Goal: Check status: Check status

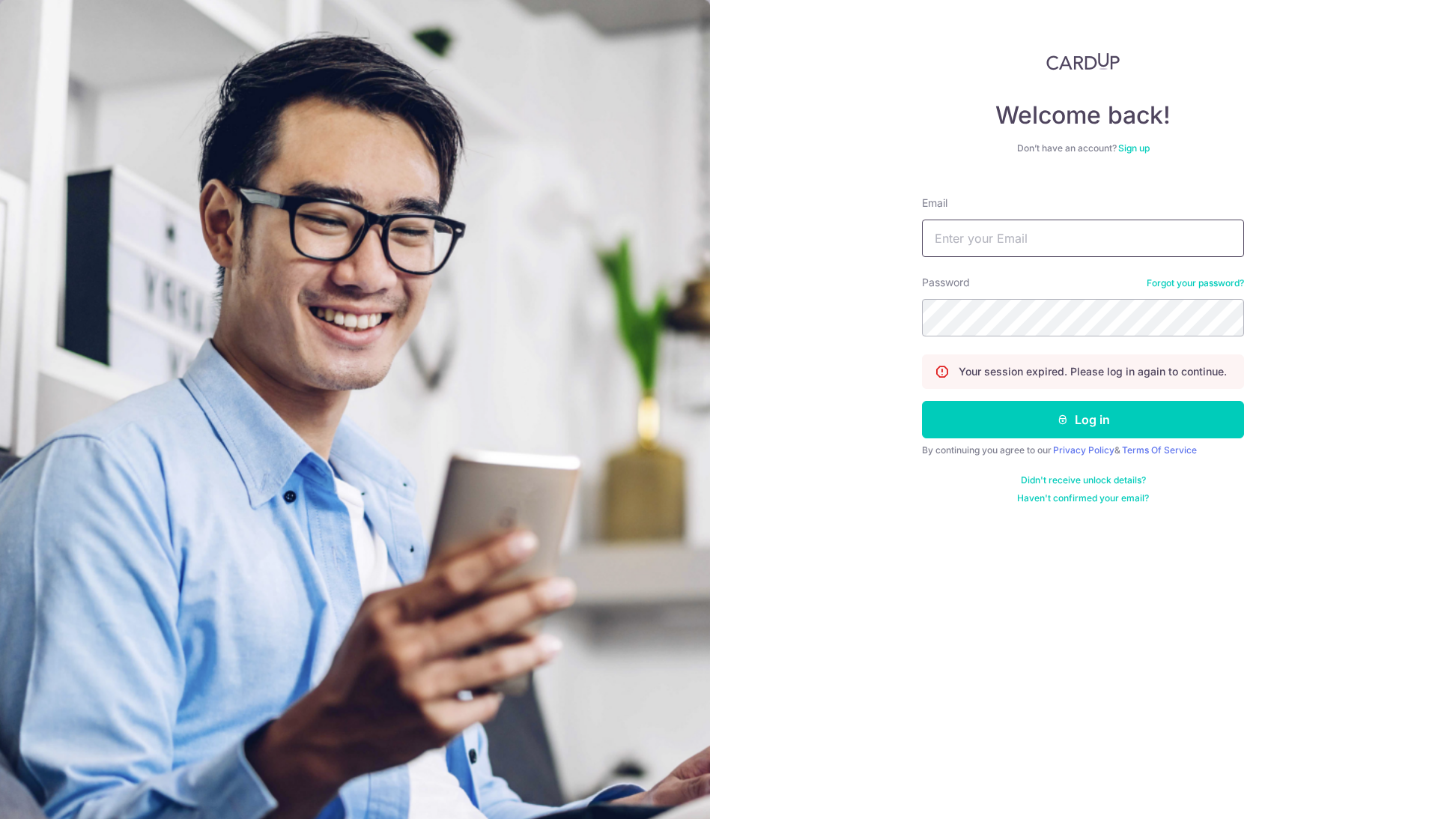
type input "[EMAIL_ADDRESS][DOMAIN_NAME]"
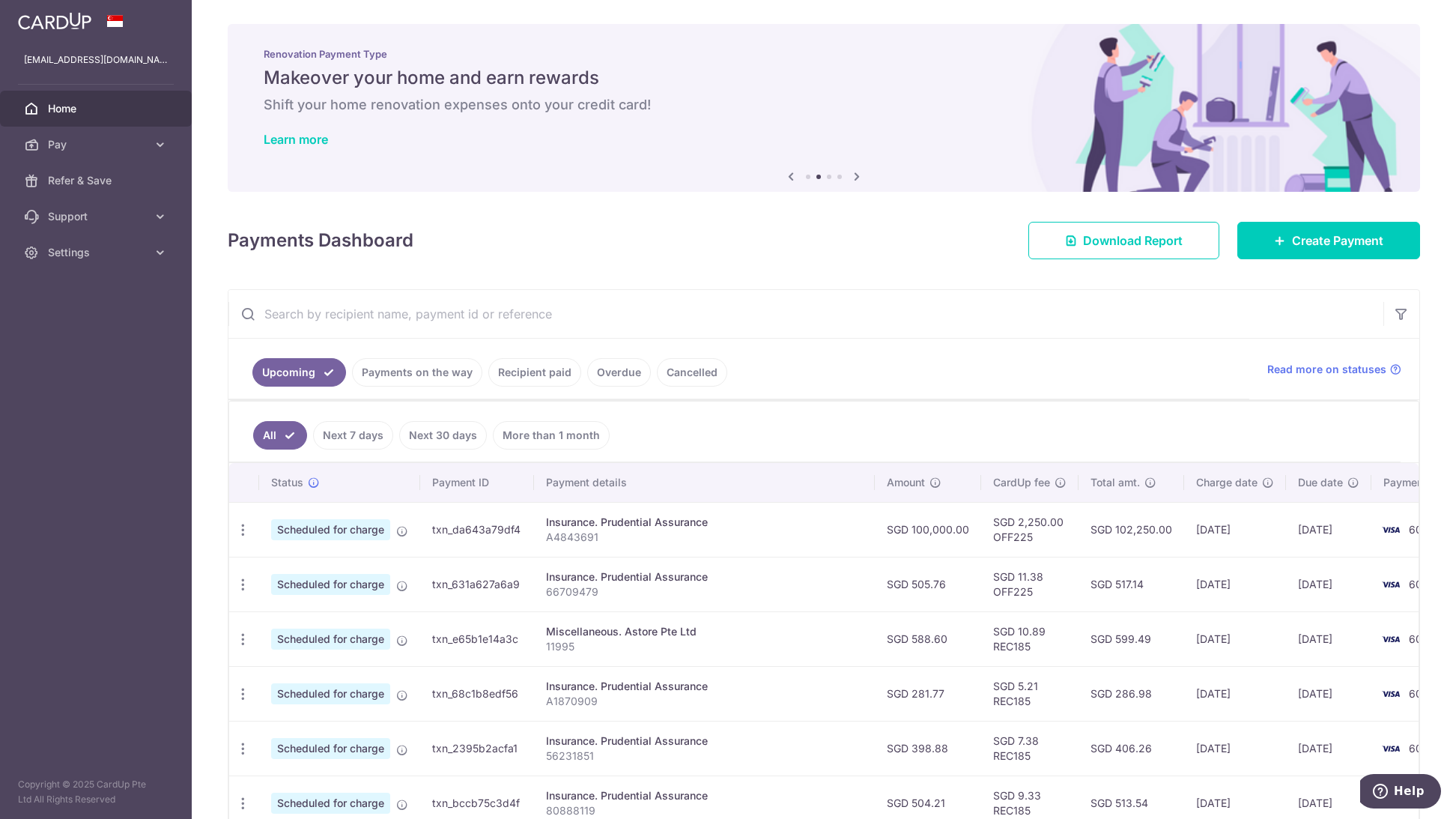
click at [833, 386] on ul "Upcoming Payments on the way Recipient paid Overdue Cancelled" at bounding box center [739, 369] width 1021 height 61
click at [555, 376] on link "Recipient paid" at bounding box center [535, 373] width 93 height 29
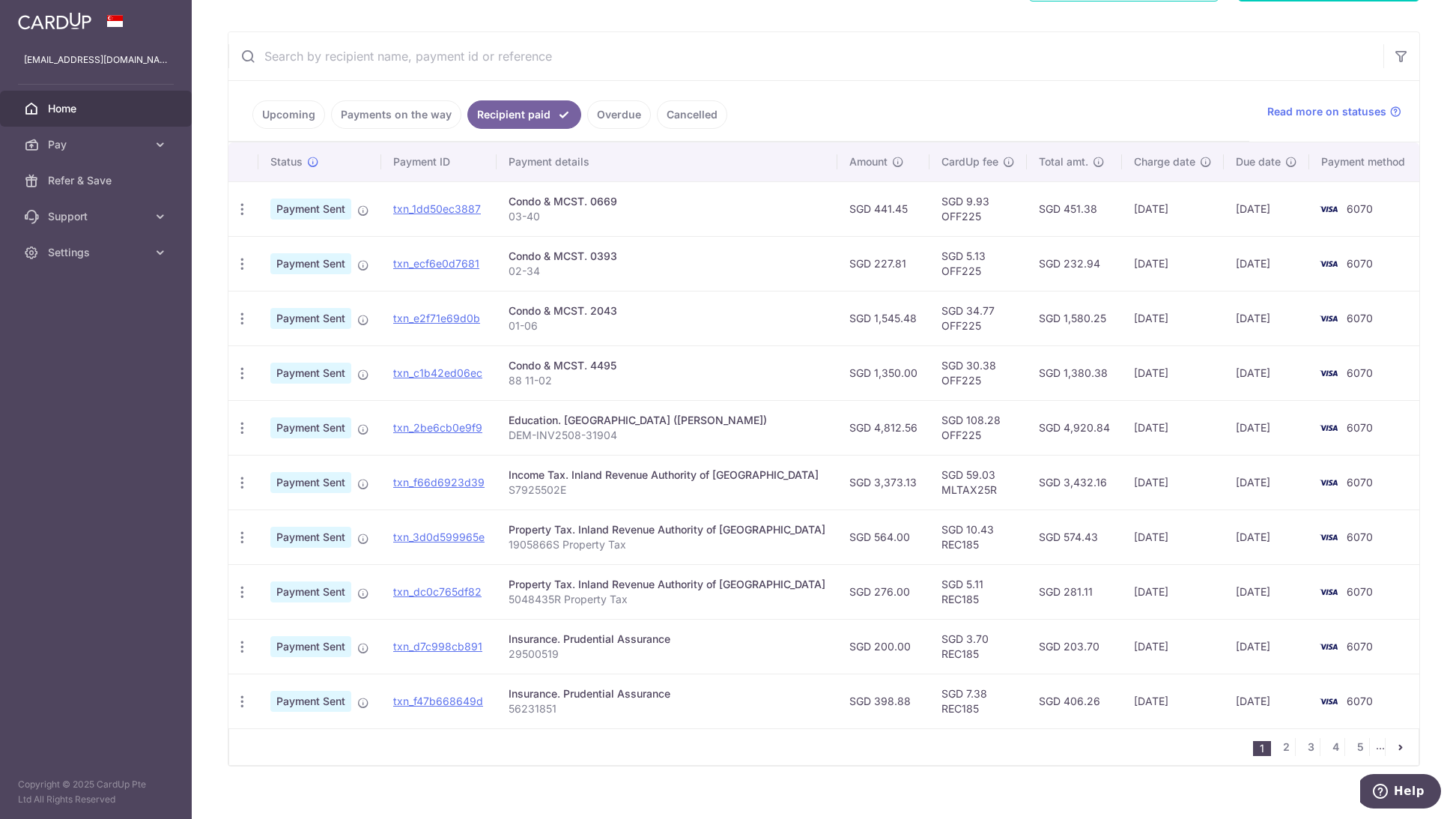
scroll to position [276, 0]
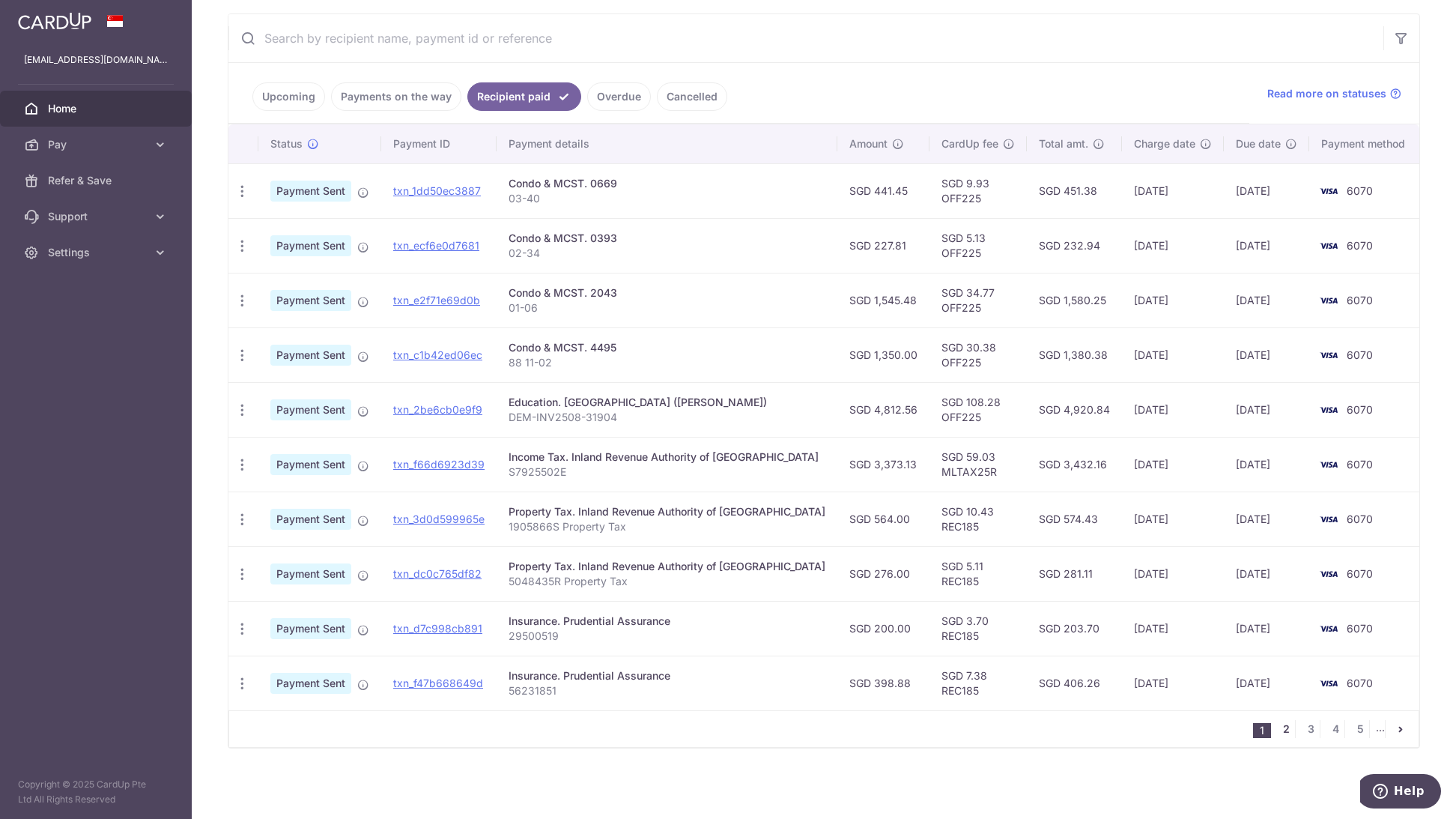
click at [1277, 729] on link "2" at bounding box center [1286, 729] width 18 height 18
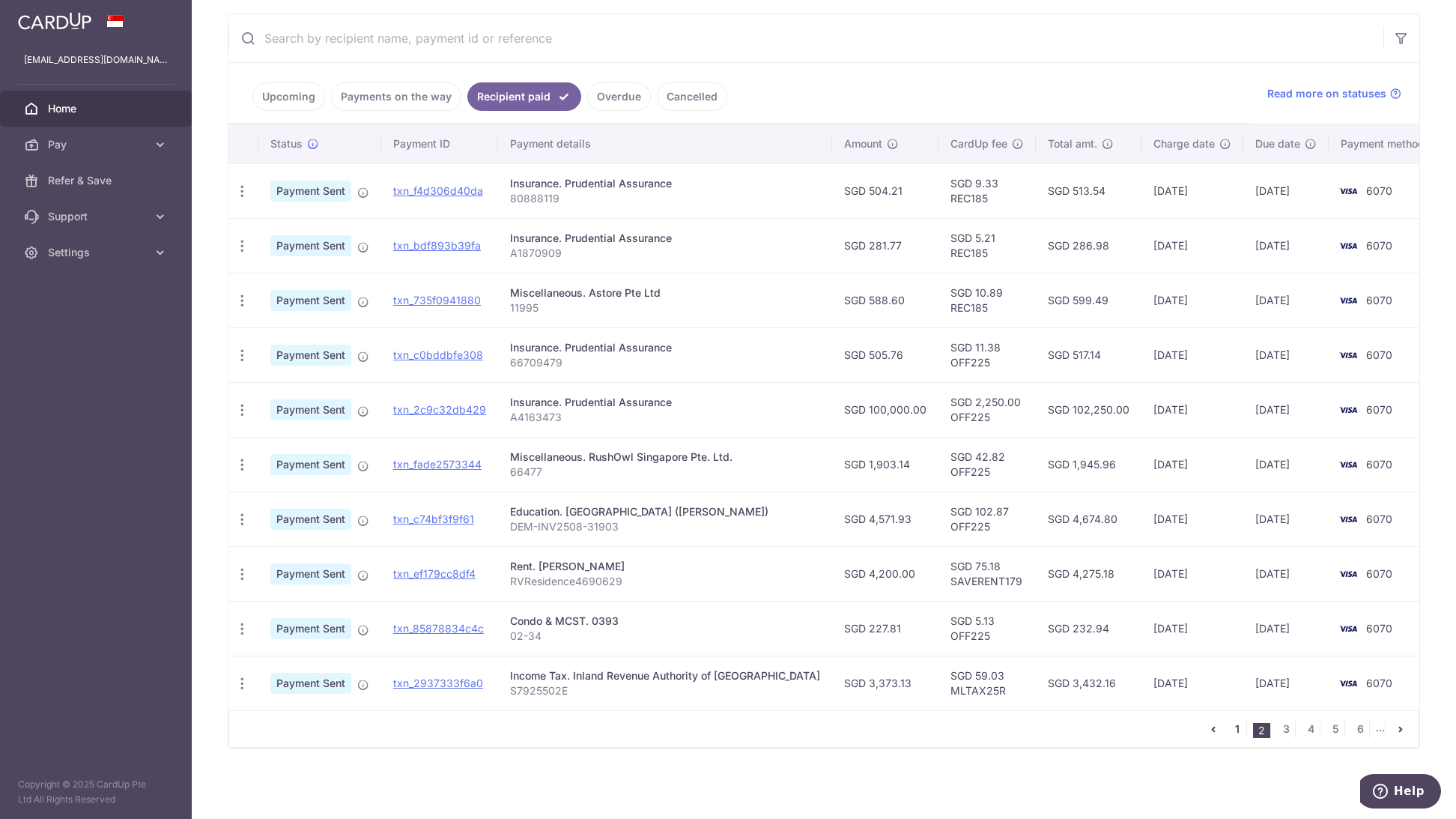
click at [1232, 730] on link "1" at bounding box center [1238, 729] width 18 height 18
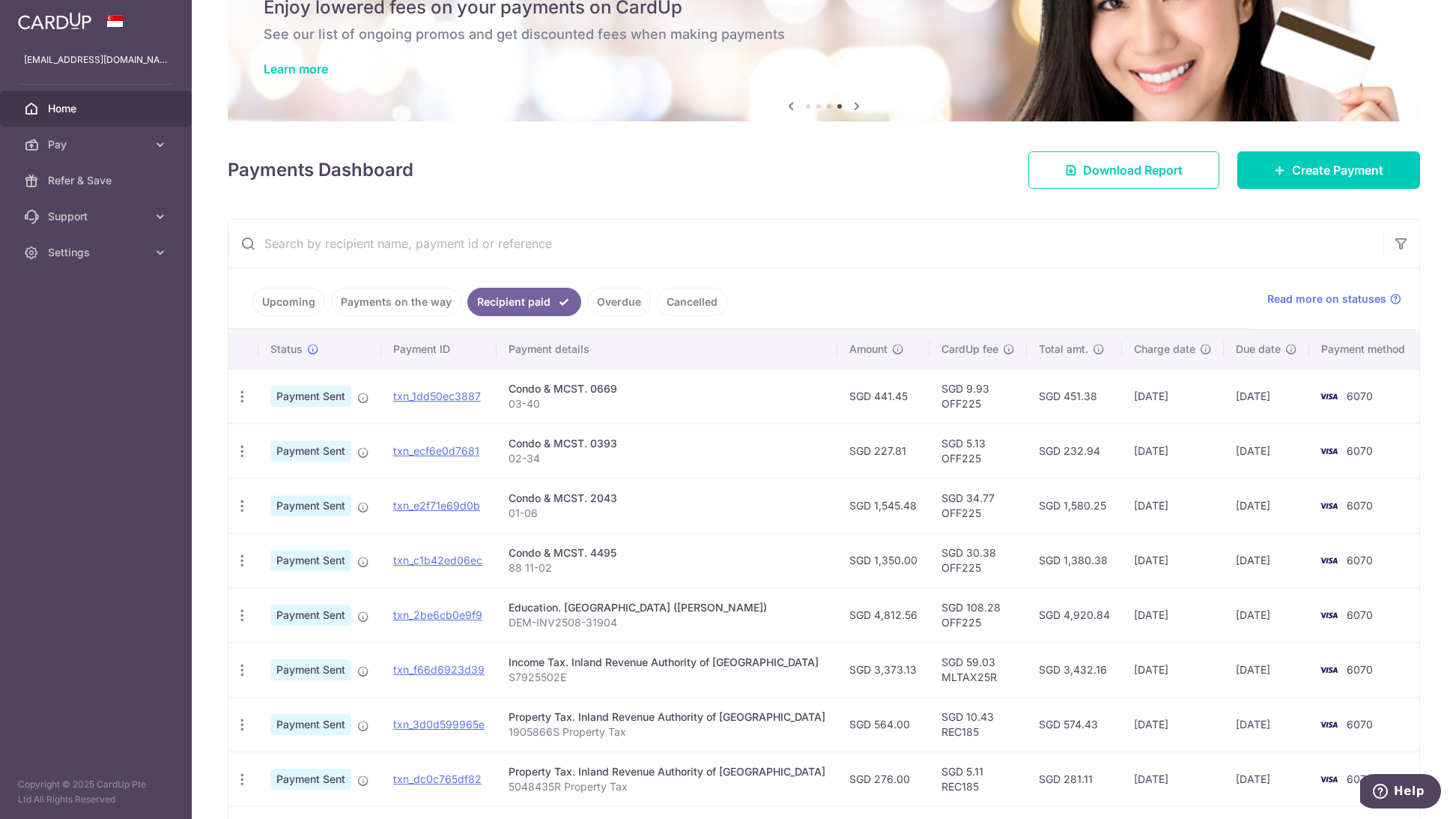
scroll to position [0, 0]
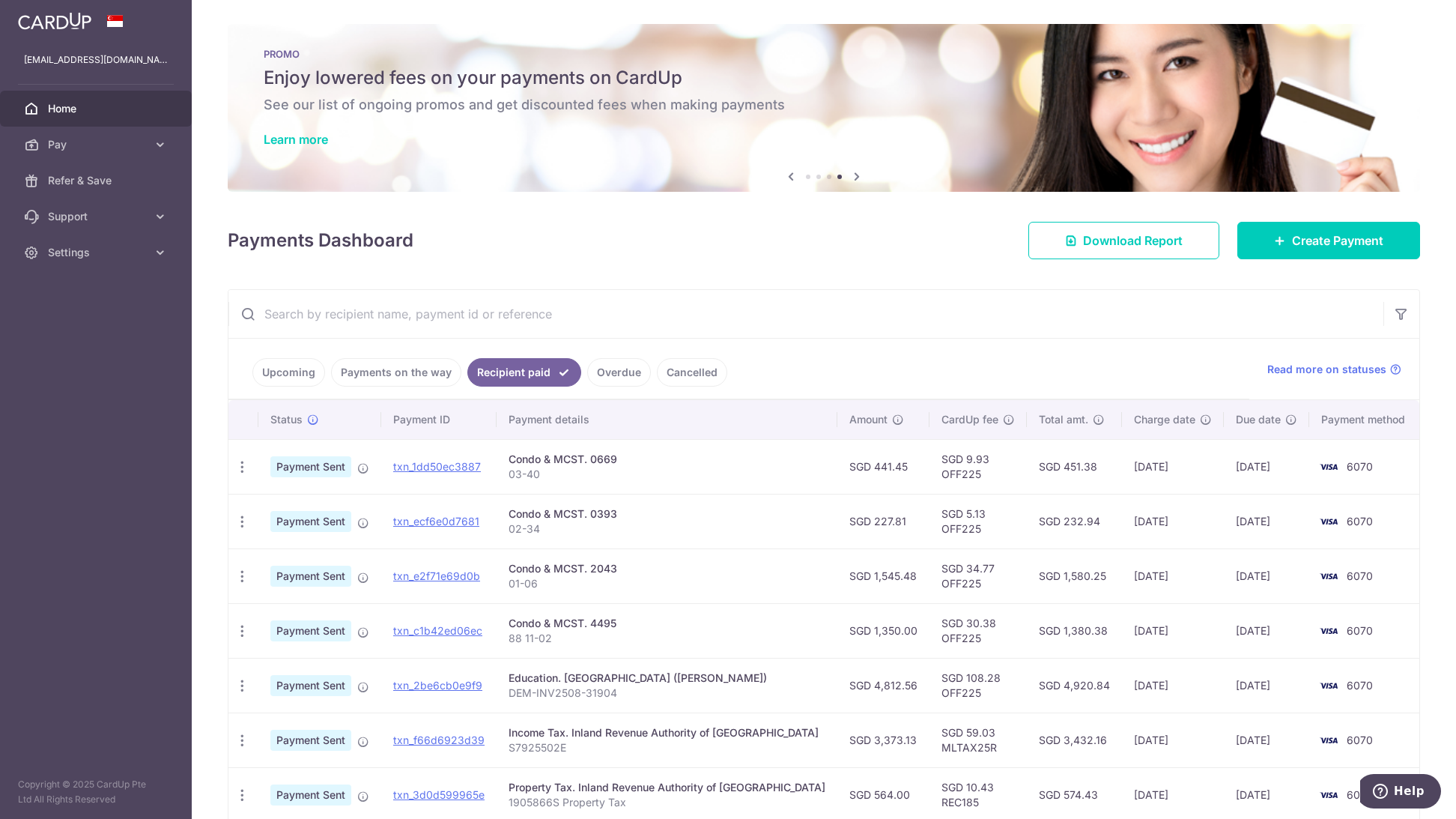
click at [275, 376] on link "Upcoming" at bounding box center [289, 373] width 73 height 29
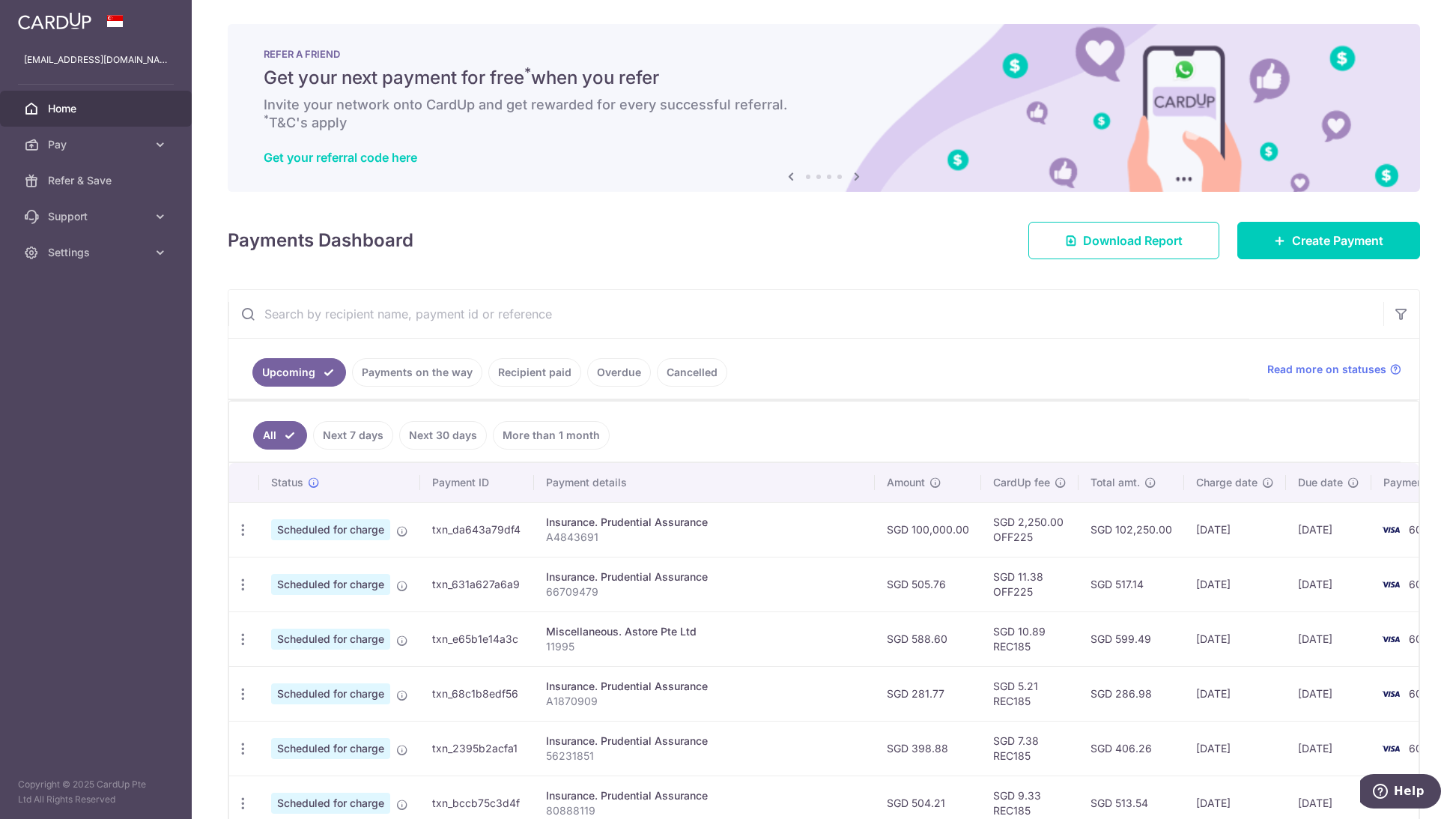
click at [924, 394] on ul "Upcoming Payments on the way Recipient paid Overdue Cancelled" at bounding box center [739, 369] width 1021 height 61
